Goal: Transaction & Acquisition: Purchase product/service

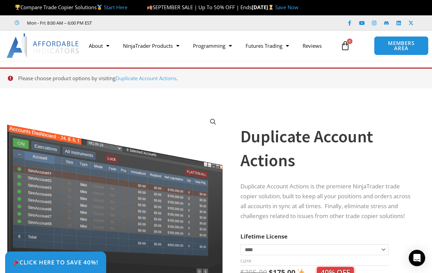
click at [263, 240] on label "Lifetime License" at bounding box center [263, 236] width 47 height 8
click at [263, 244] on select "**********" at bounding box center [314, 249] width 148 height 11
click at [148, 78] on link "Duplicate Account Actions" at bounding box center [145, 78] width 61 height 7
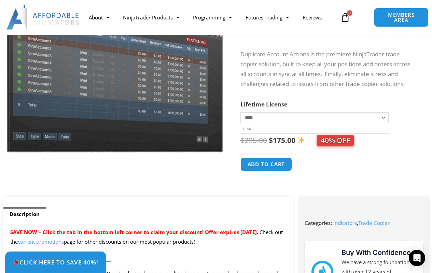
scroll to position [171, 0]
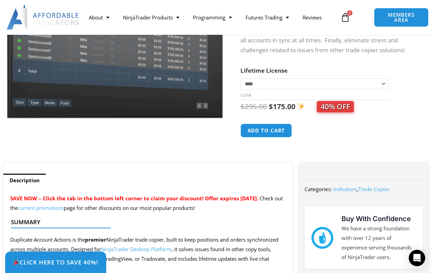
click at [266, 136] on button "Add to cart" at bounding box center [266, 131] width 52 height 14
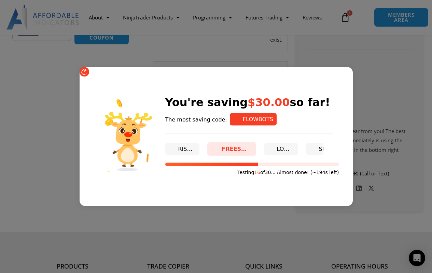
scroll to position [193, 0]
